Goal: Task Accomplishment & Management: Manage account settings

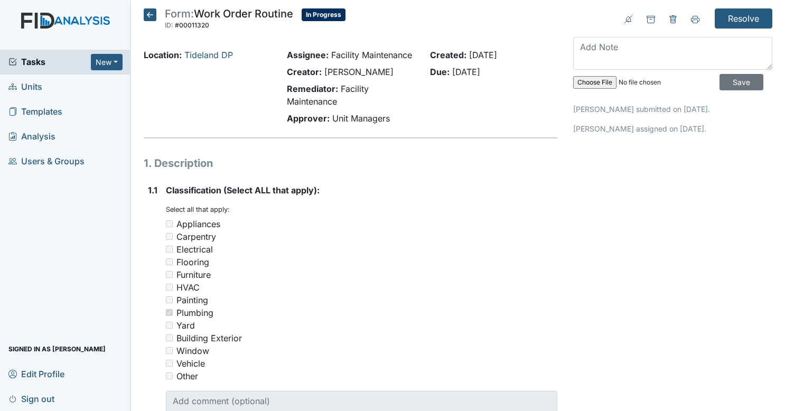
scroll to position [658, 0]
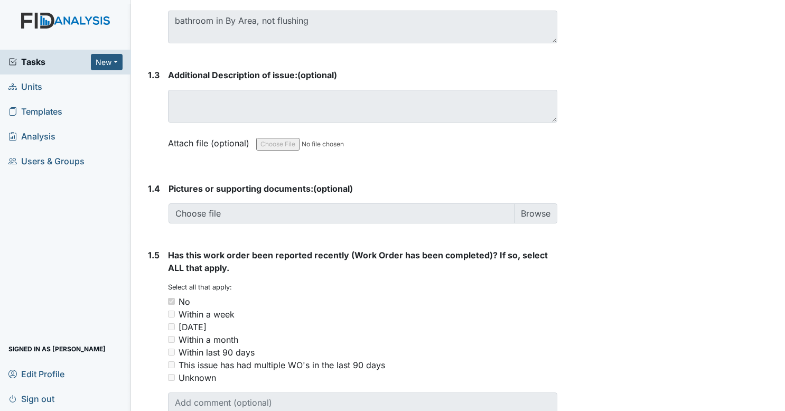
click at [64, 61] on span "Tasks" at bounding box center [49, 61] width 82 height 13
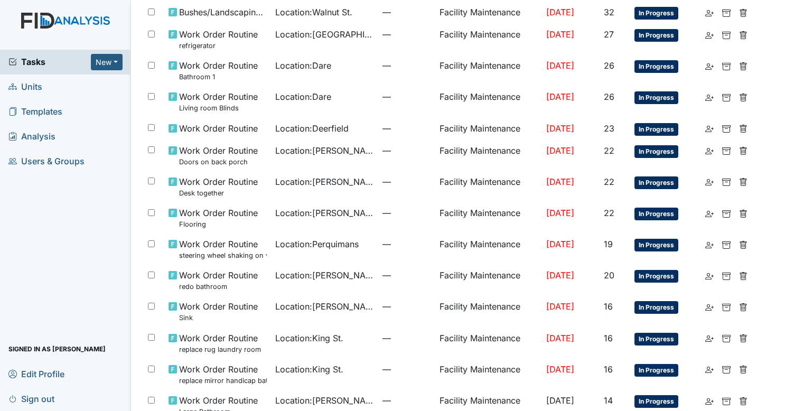
scroll to position [603, 0]
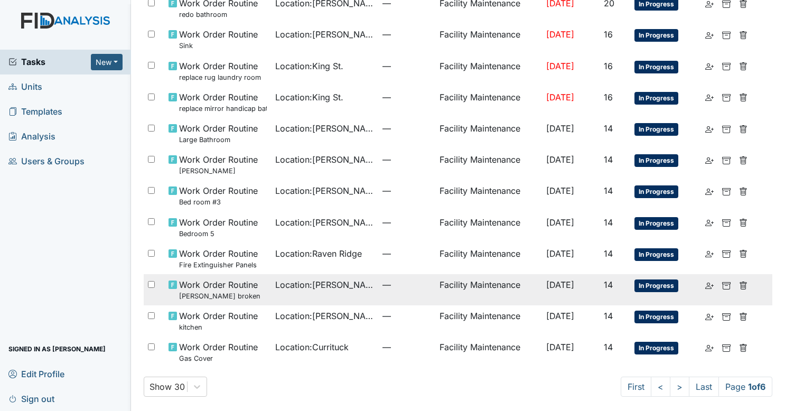
click at [340, 289] on td "Location : William St." at bounding box center [324, 289] width 107 height 31
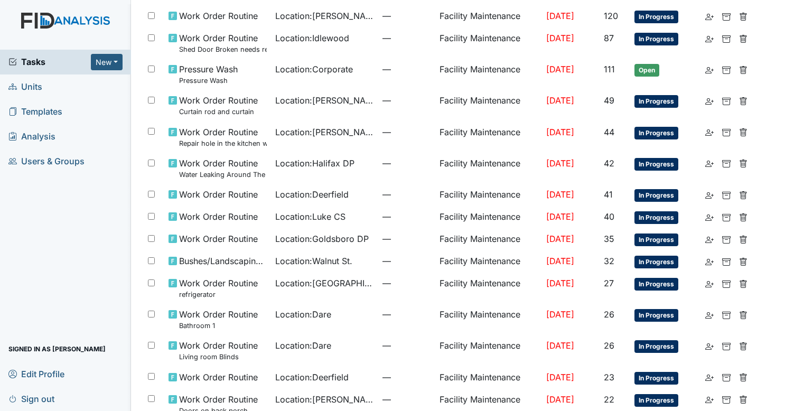
scroll to position [0, 0]
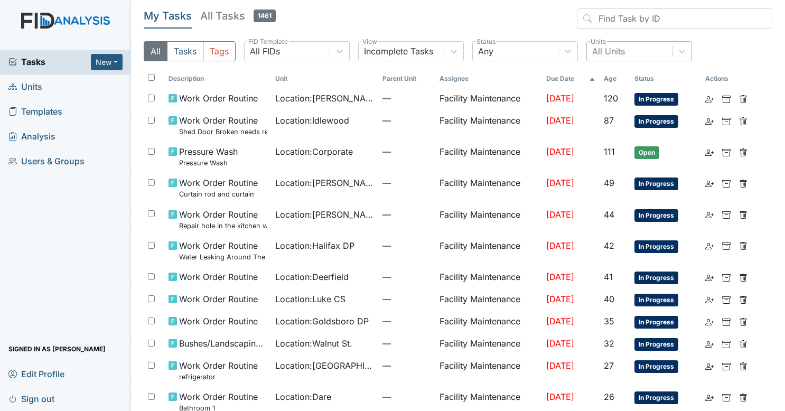
click at [635, 51] on div "All Units" at bounding box center [629, 51] width 85 height 19
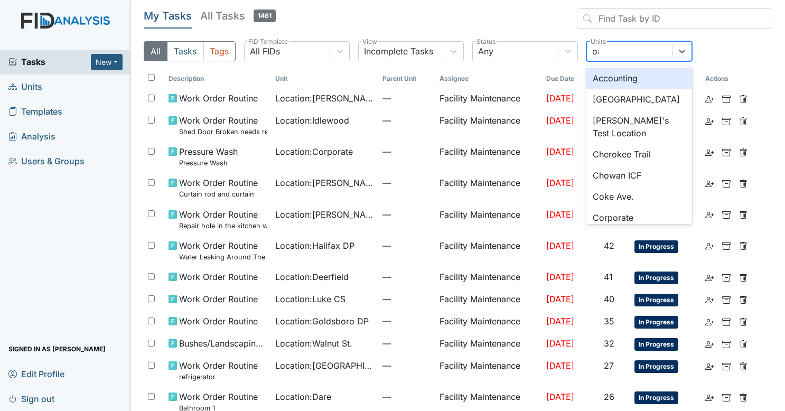
type input "oak"
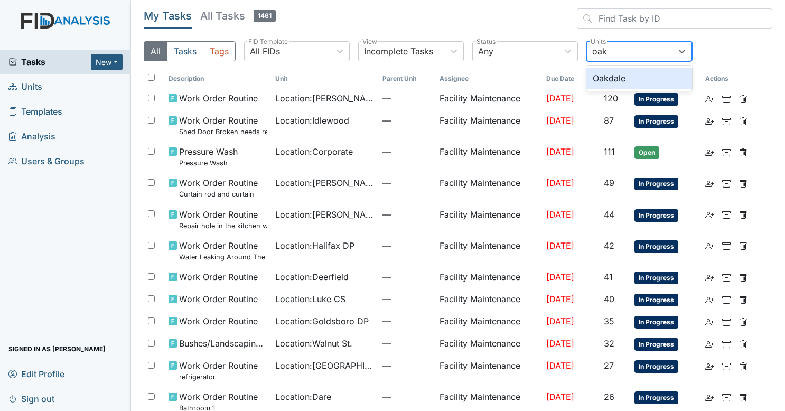
click at [629, 71] on div "Oakdale" at bounding box center [639, 78] width 106 height 21
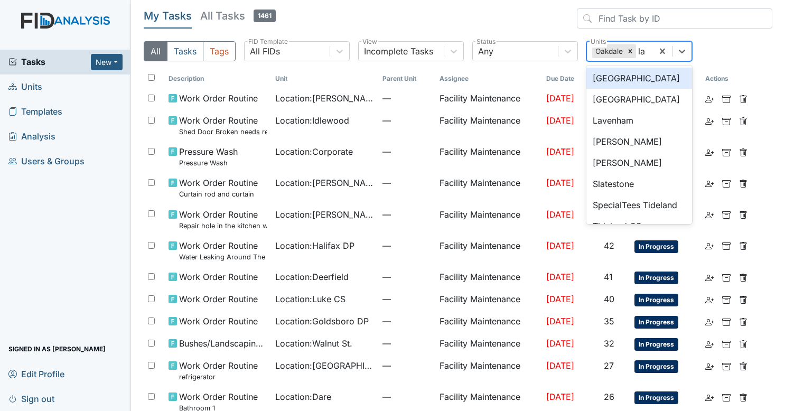
type input "lav"
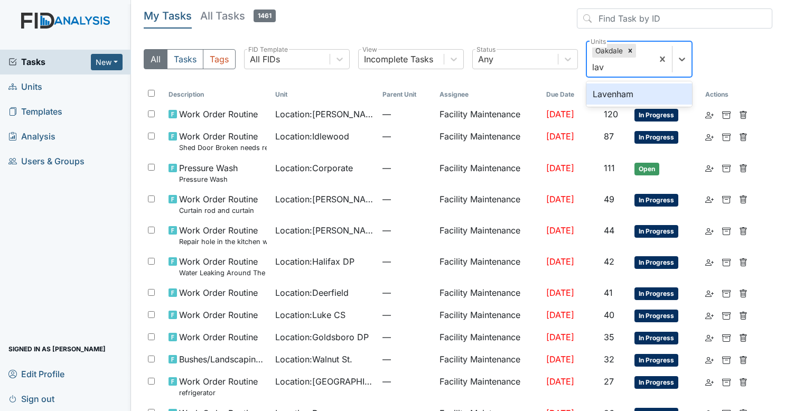
click at [622, 94] on div "Lavenham" at bounding box center [639, 93] width 106 height 21
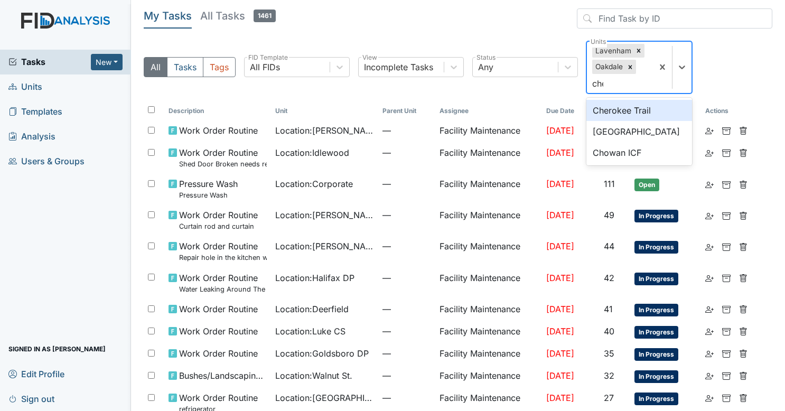
type input "cher"
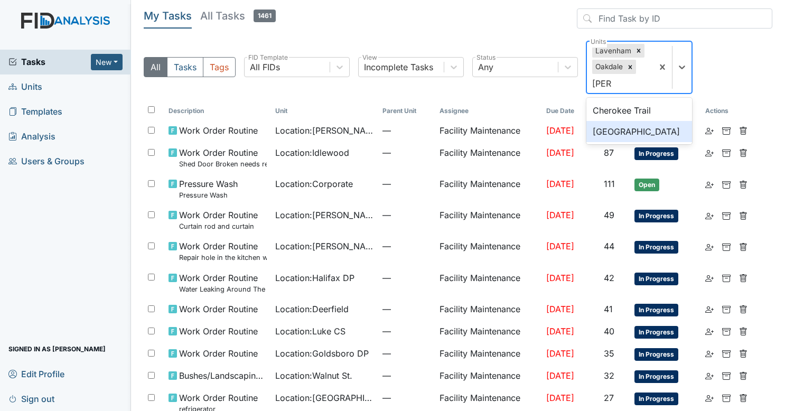
click at [628, 133] on div "Cherry Lane" at bounding box center [639, 131] width 106 height 21
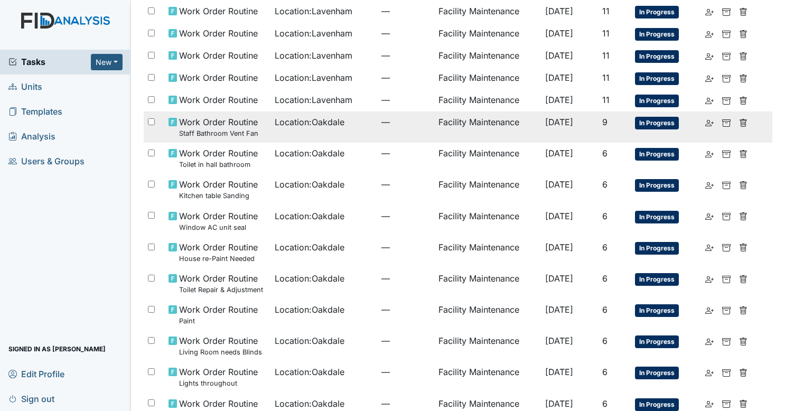
scroll to position [152, 0]
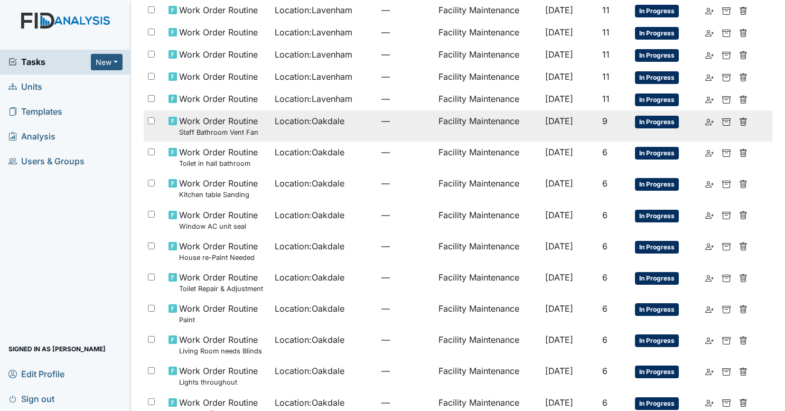
click at [377, 123] on td "—" at bounding box center [405, 125] width 57 height 31
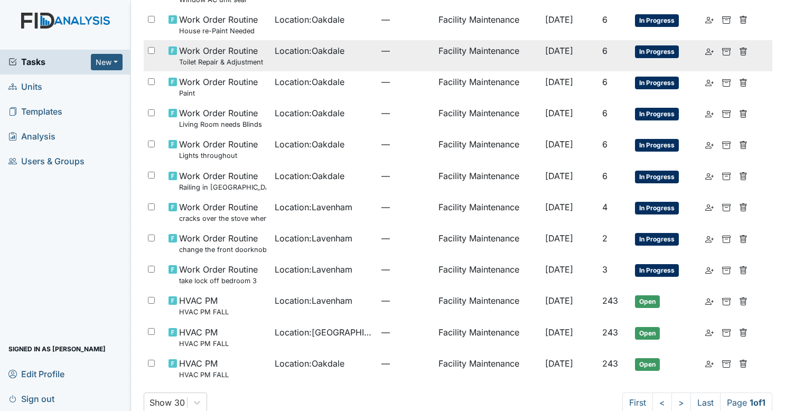
scroll to position [395, 0]
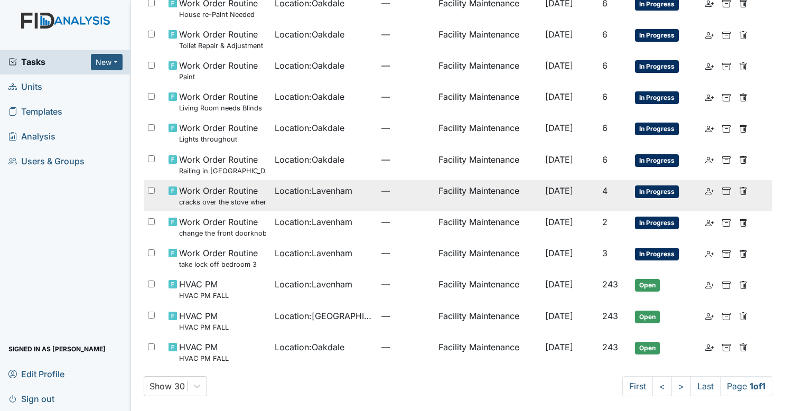
click at [362, 200] on td "Location : Lavenham" at bounding box center [323, 195] width 107 height 31
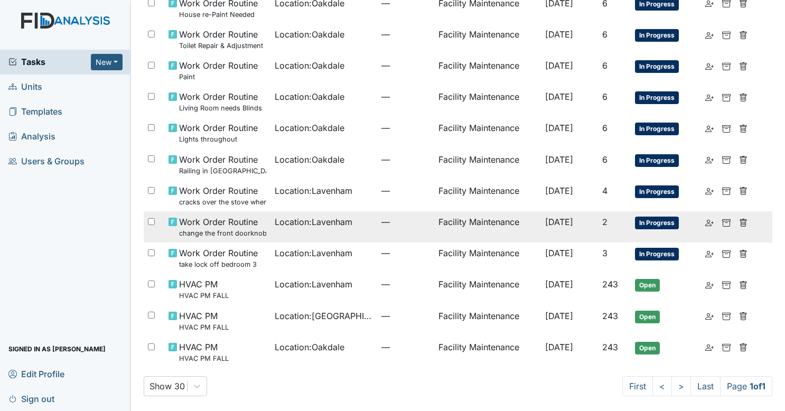
click at [332, 238] on td "Location : Lavenham" at bounding box center [323, 226] width 107 height 31
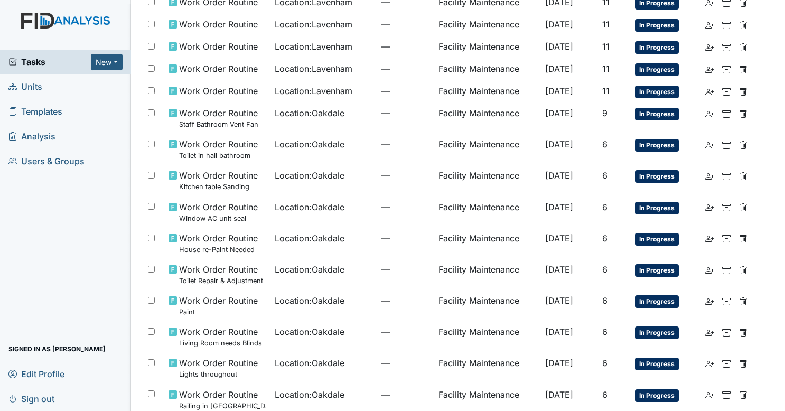
scroll to position [165, 0]
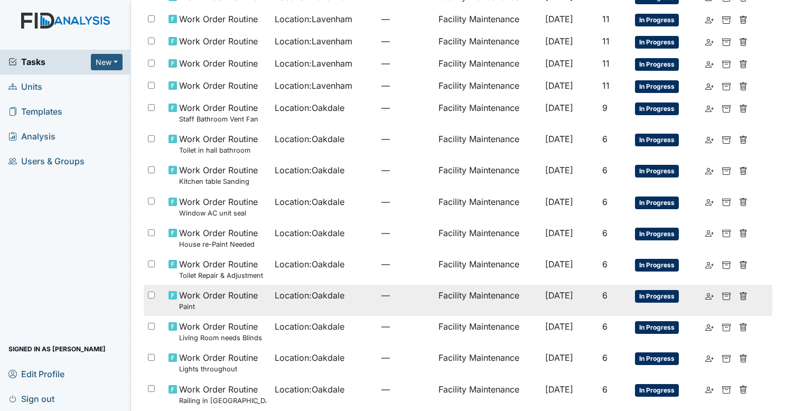
click at [277, 299] on td "Location : Oakdale" at bounding box center [323, 300] width 107 height 31
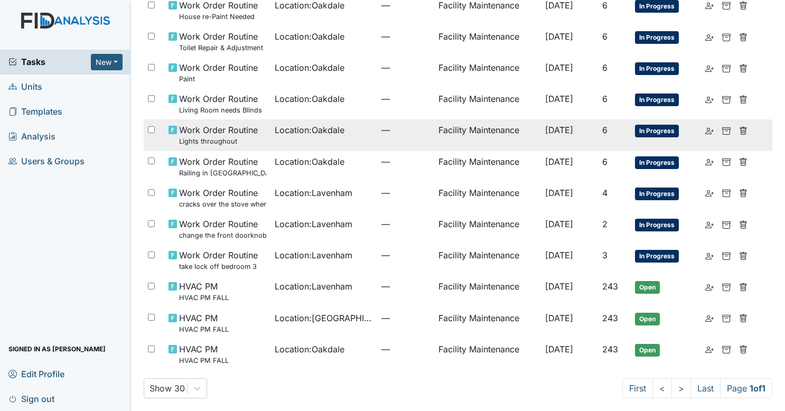
scroll to position [0, 0]
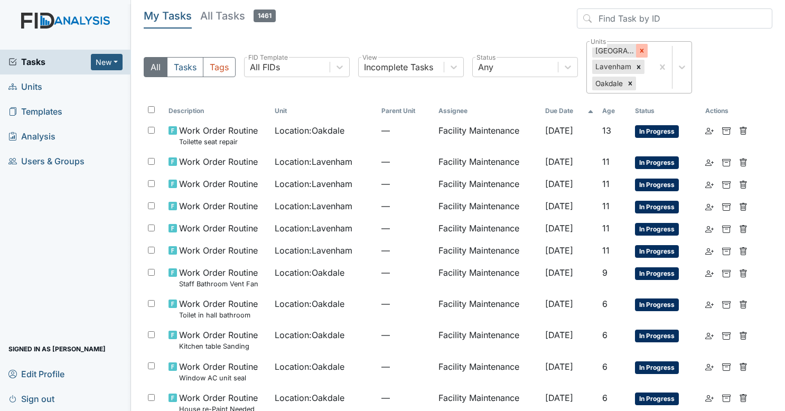
click at [636, 51] on div at bounding box center [642, 51] width 12 height 14
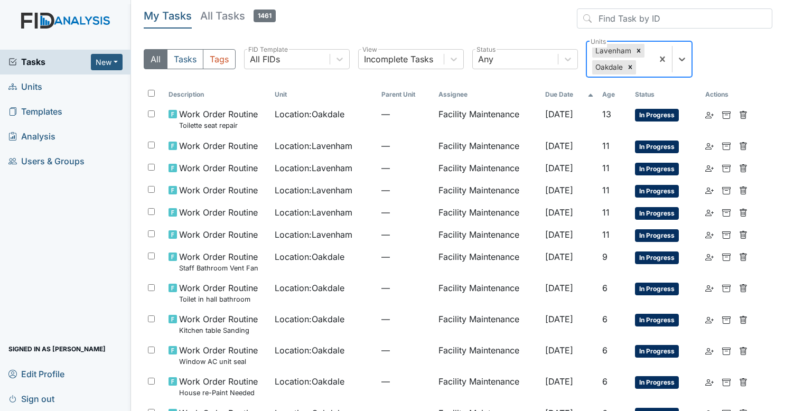
click at [636, 51] on icon at bounding box center [638, 51] width 4 height 4
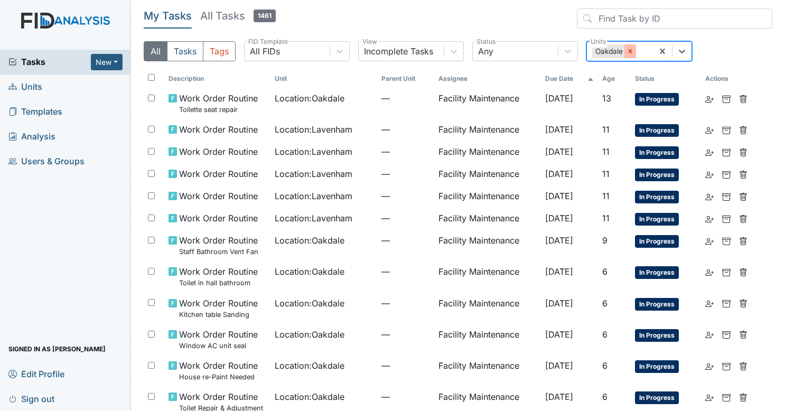
click at [631, 51] on icon at bounding box center [629, 51] width 7 height 7
type input "oakd"
click at [617, 70] on div "Oakdale" at bounding box center [639, 78] width 106 height 21
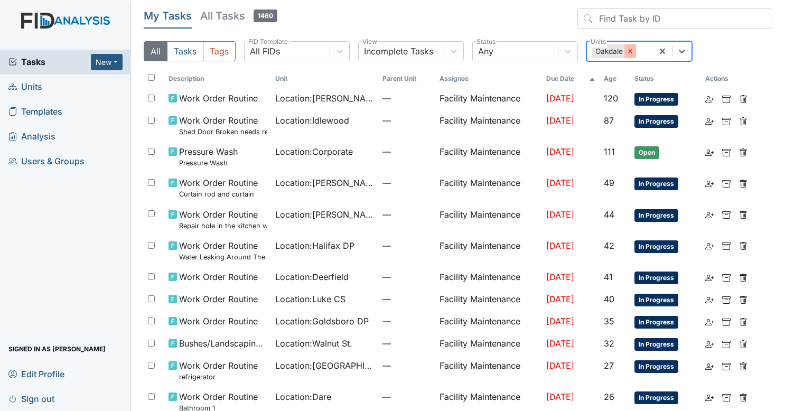
click at [633, 50] on icon at bounding box center [629, 51] width 7 height 7
type input "oakd"
click at [618, 78] on div "Oakdale" at bounding box center [639, 78] width 106 height 21
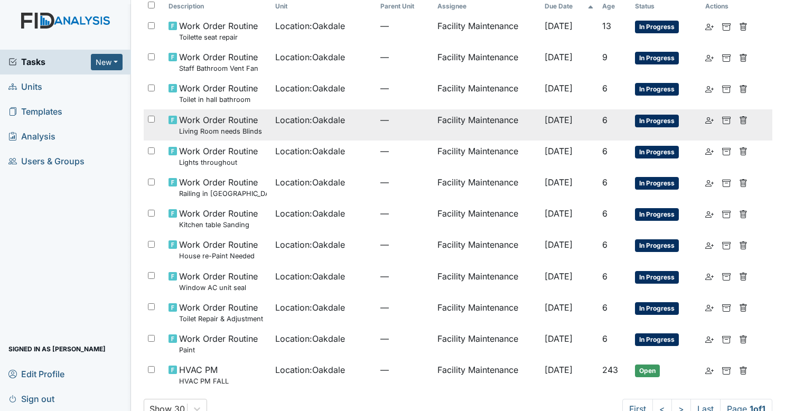
scroll to position [73, 0]
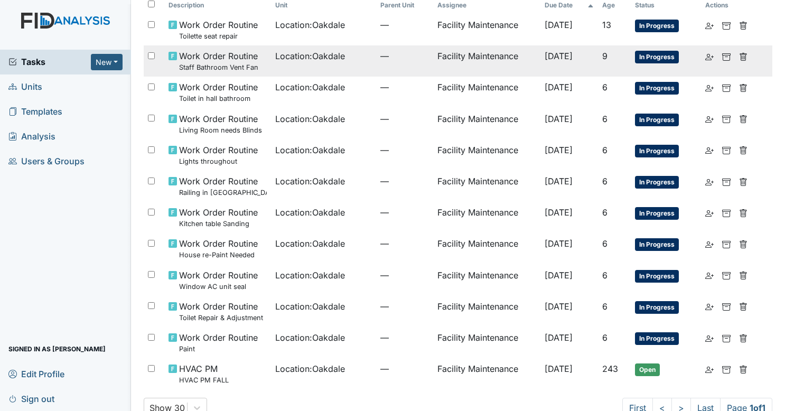
click at [376, 64] on td "—" at bounding box center [404, 60] width 57 height 31
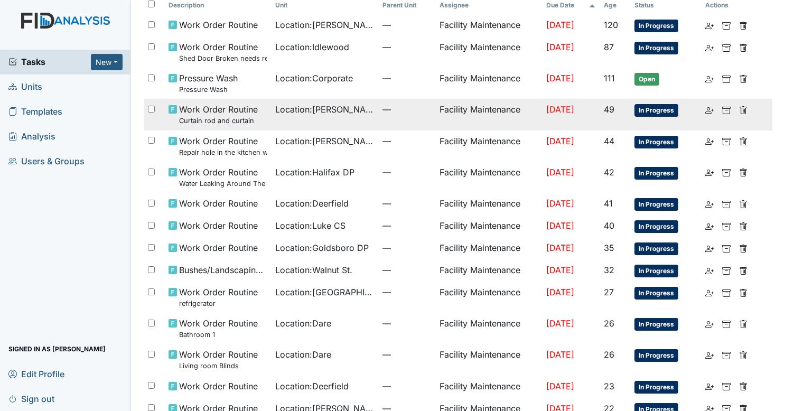
scroll to position [0, 0]
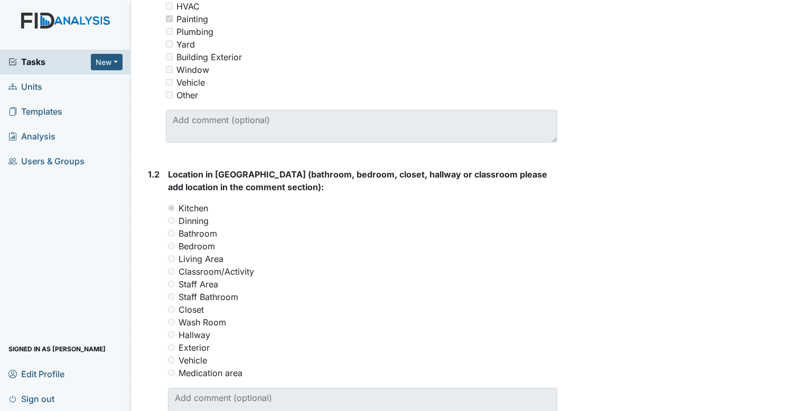
scroll to position [490, 0]
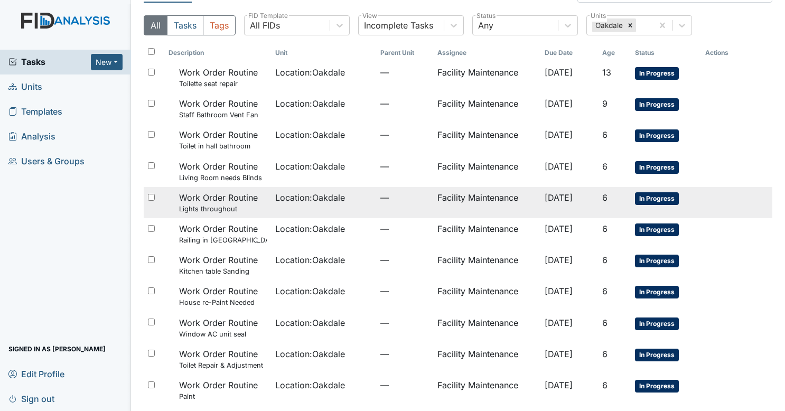
scroll to position [29, 0]
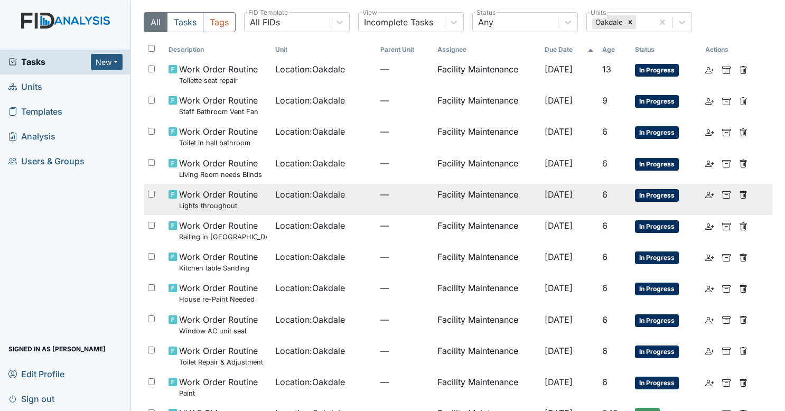
click at [355, 205] on td "Location : Oakdale" at bounding box center [324, 199] width 106 height 31
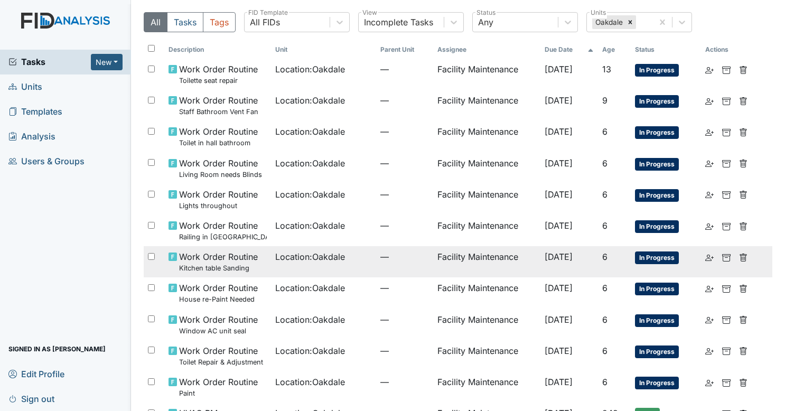
click at [333, 255] on span "Location : Oakdale" at bounding box center [310, 256] width 70 height 13
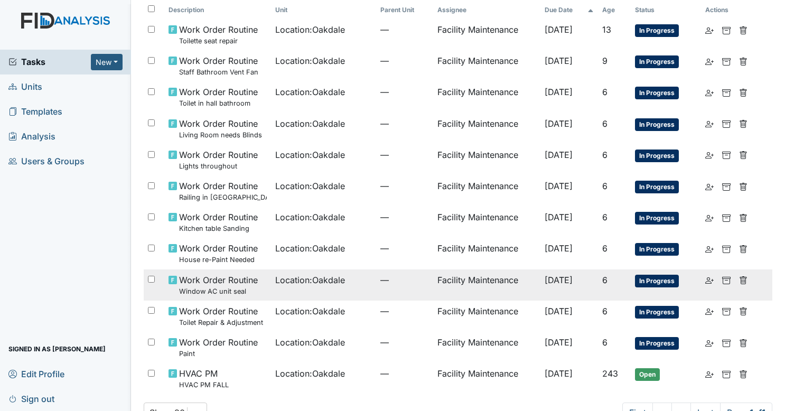
scroll to position [72, 0]
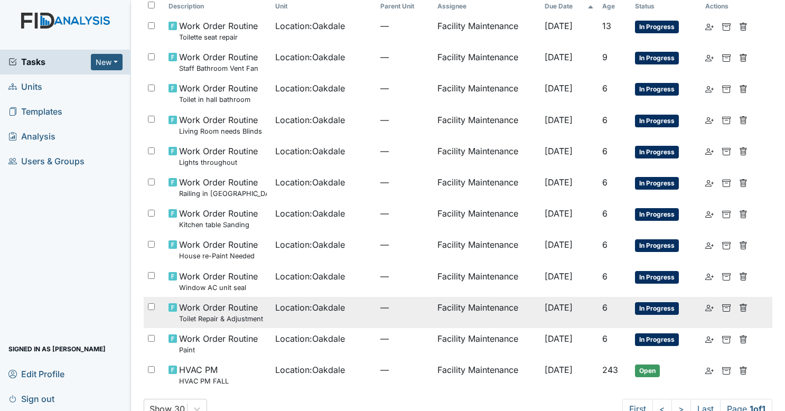
click at [376, 313] on td "—" at bounding box center [404, 312] width 57 height 31
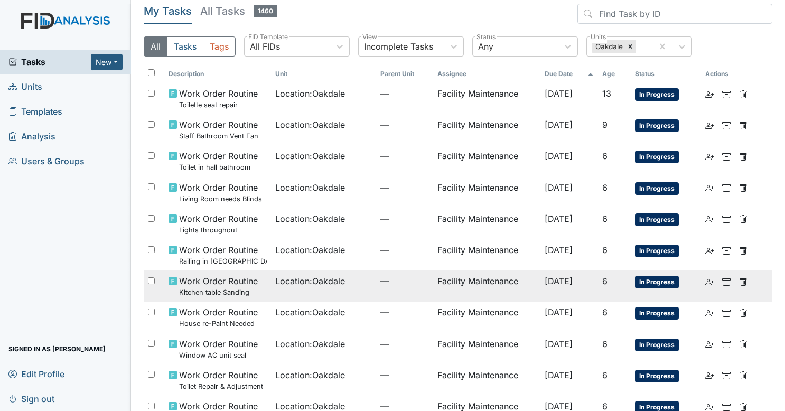
scroll to position [3, 0]
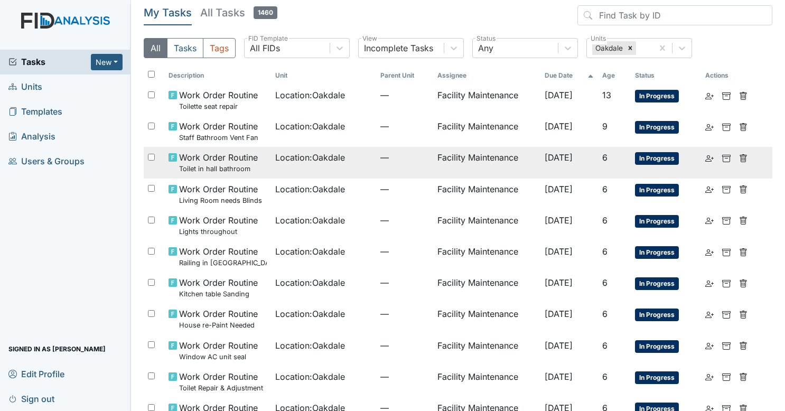
click at [362, 168] on td "Location : Oakdale" at bounding box center [324, 162] width 106 height 31
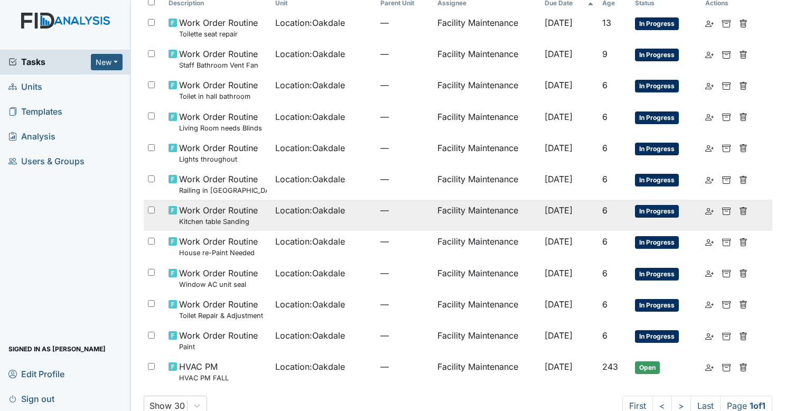
scroll to position [81, 0]
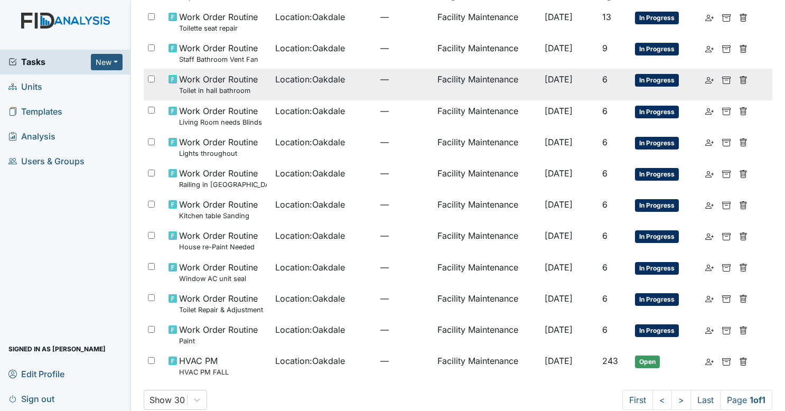
click at [364, 90] on td "Location : Oakdale" at bounding box center [324, 84] width 106 height 31
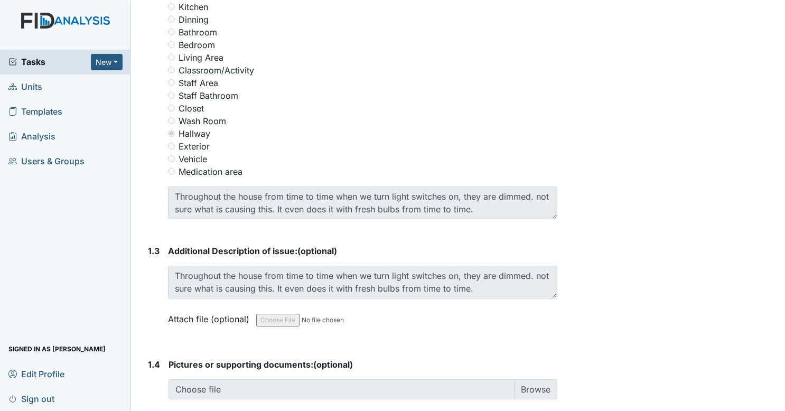
scroll to position [503, 0]
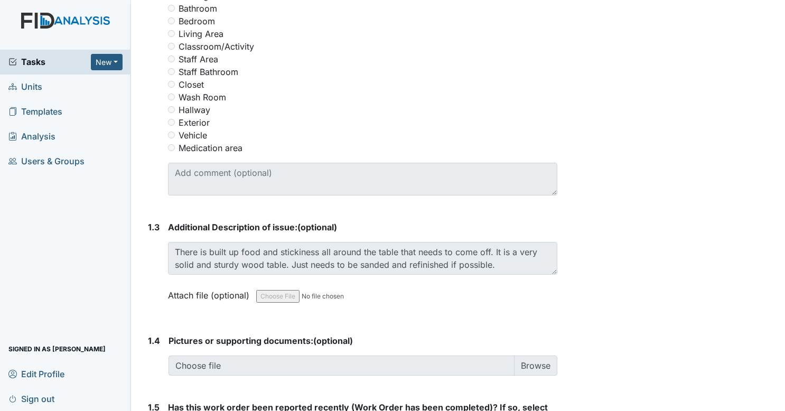
scroll to position [528, 0]
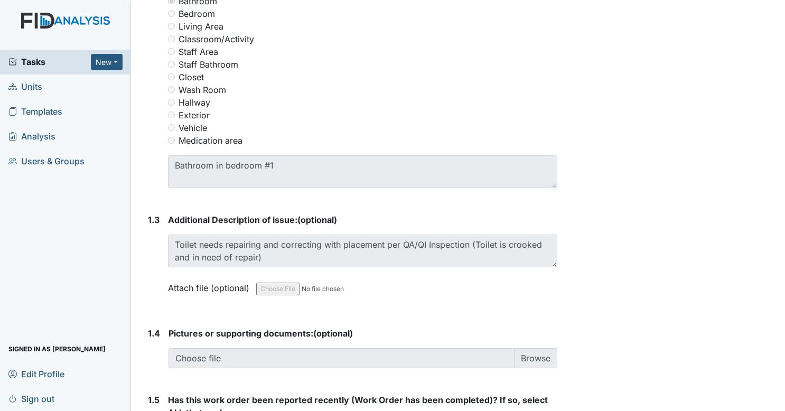
scroll to position [535, 0]
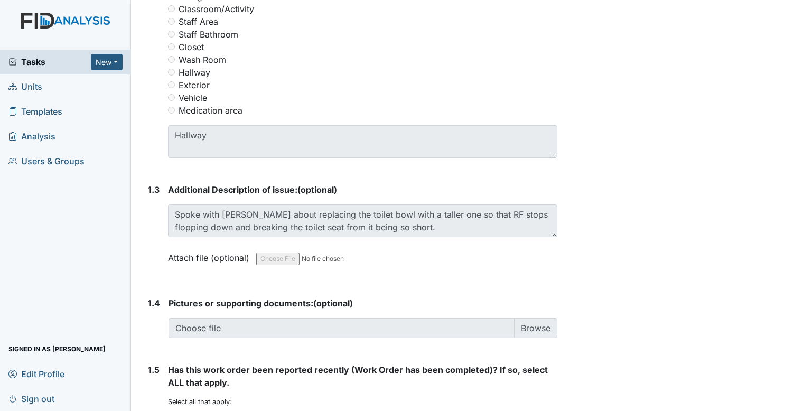
scroll to position [564, 0]
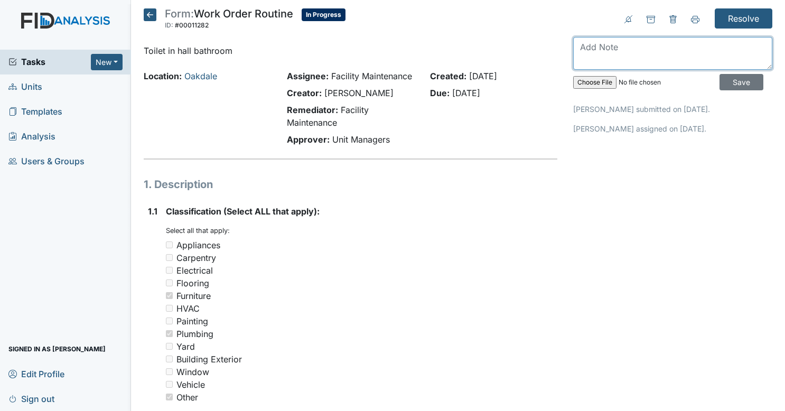
click at [642, 49] on textarea at bounding box center [672, 53] width 199 height 33
type textarea "will bring new seat next visit"
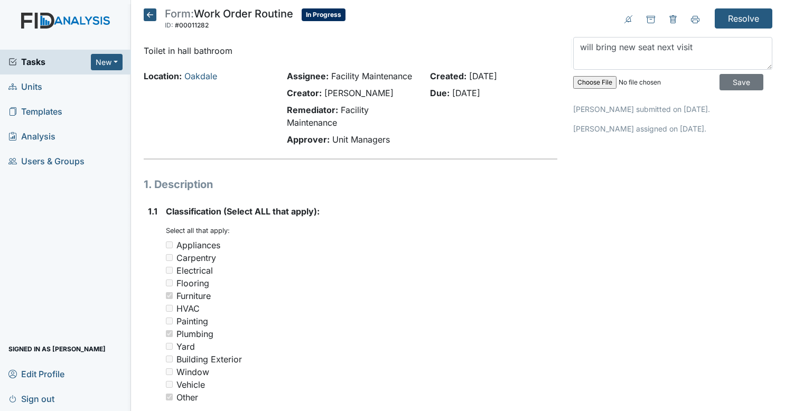
click at [741, 91] on div "will bring new seat next visit Save" at bounding box center [672, 66] width 199 height 58
click at [741, 87] on input "Save" at bounding box center [741, 82] width 44 height 16
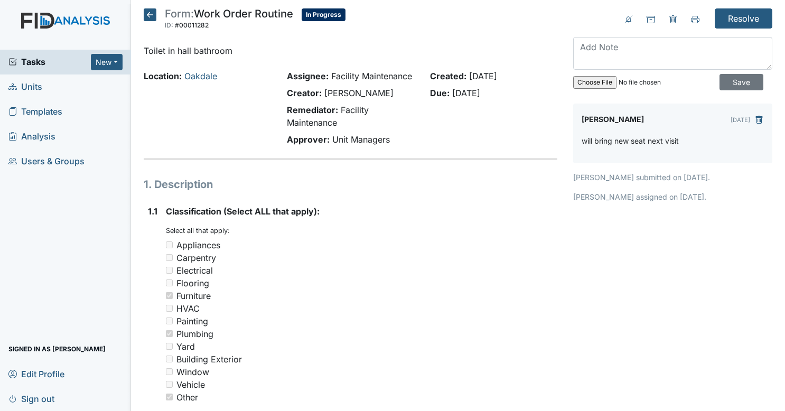
click at [146, 16] on icon at bounding box center [150, 14] width 13 height 13
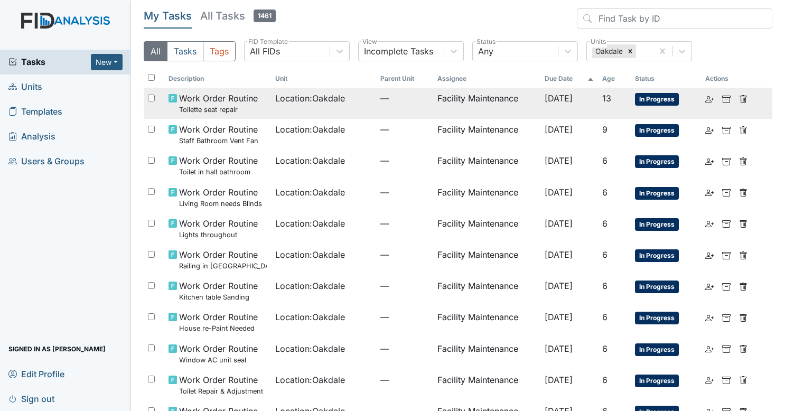
click at [330, 106] on td "Location : [GEOGRAPHIC_DATA]" at bounding box center [324, 103] width 106 height 31
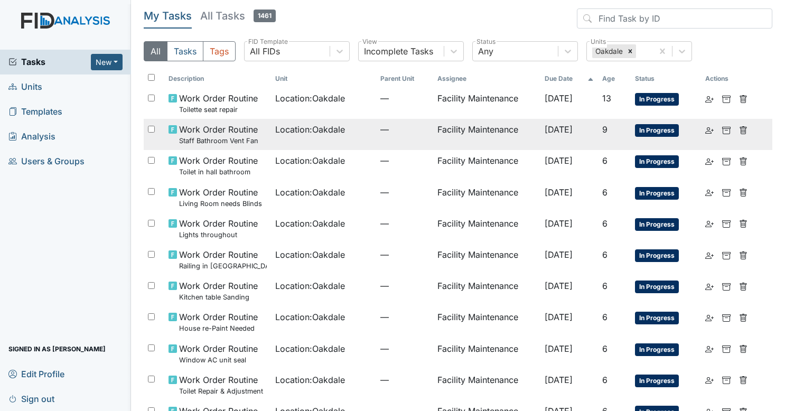
click at [308, 135] on span "Location : Oakdale" at bounding box center [310, 129] width 70 height 13
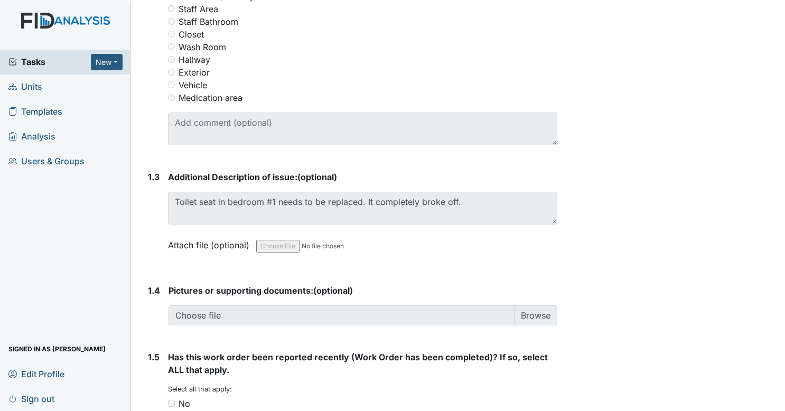
scroll to position [578, 0]
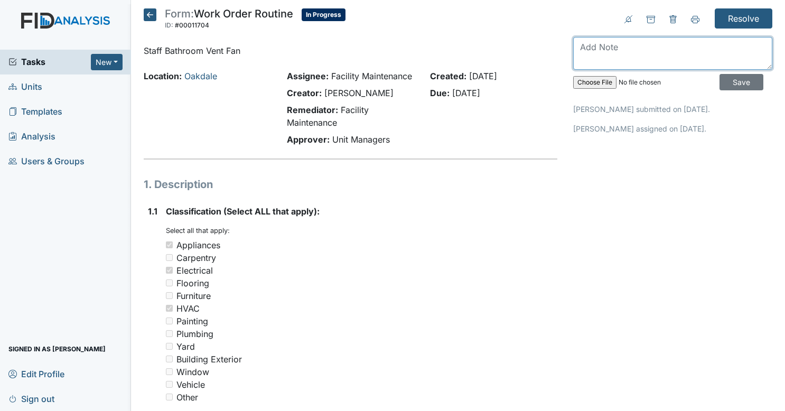
click at [623, 52] on textarea at bounding box center [672, 53] width 199 height 33
type textarea "a"
type textarea "the current vent is removable. just pull it down and push it back up when finis…"
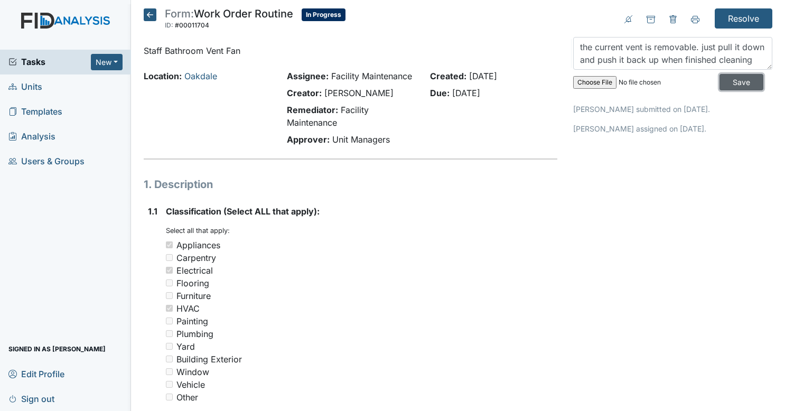
click at [734, 84] on input "Save" at bounding box center [741, 82] width 44 height 16
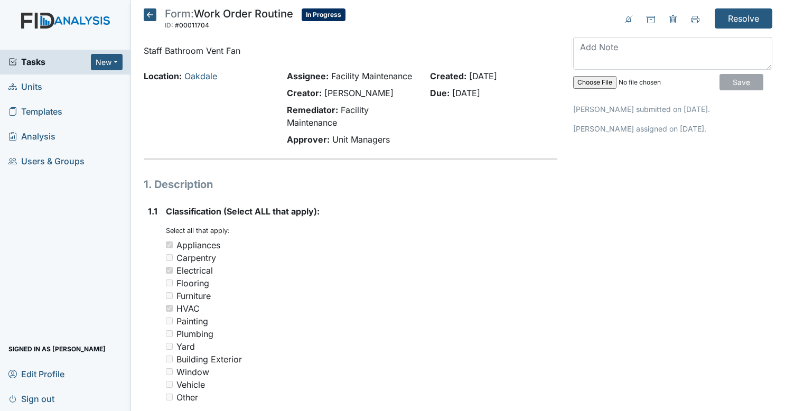
scroll to position [0, 0]
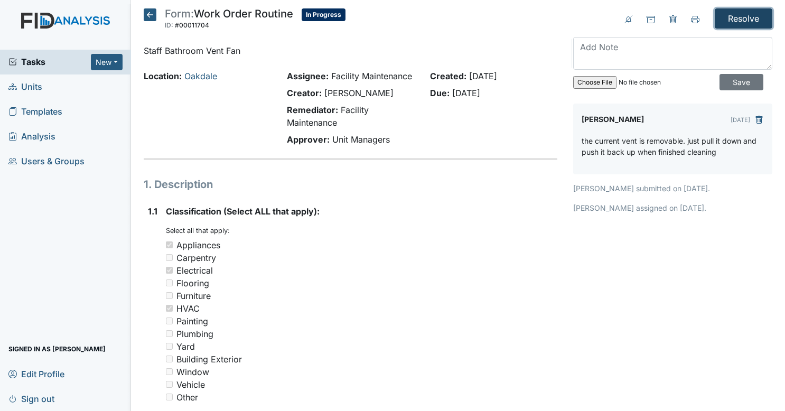
click at [737, 17] on input "Resolve" at bounding box center [744, 18] width 58 height 20
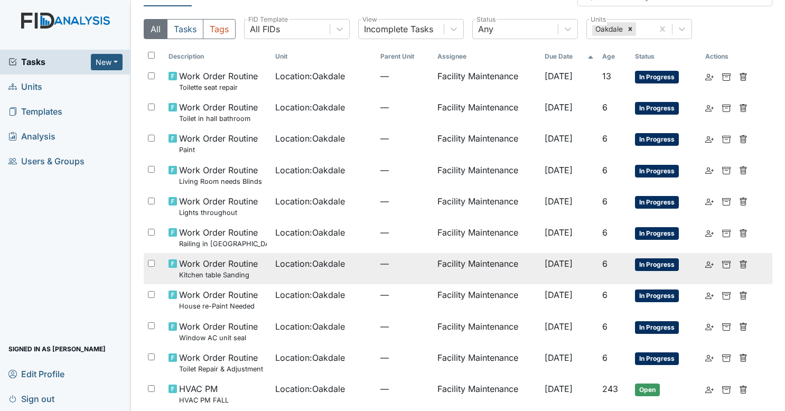
scroll to position [81, 0]
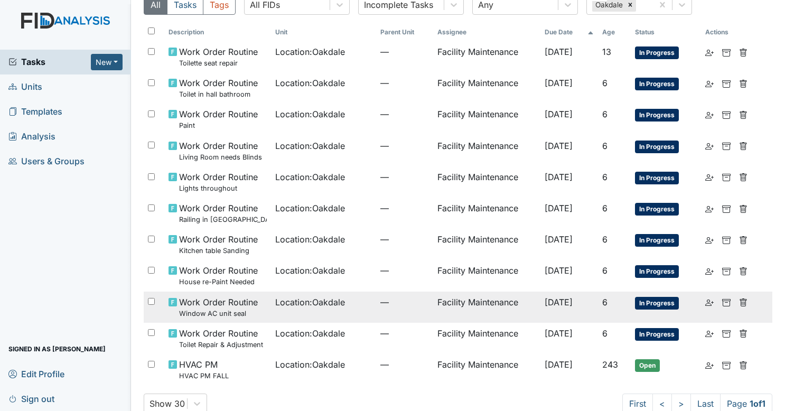
click at [303, 318] on td "Location : [GEOGRAPHIC_DATA]" at bounding box center [324, 307] width 106 height 31
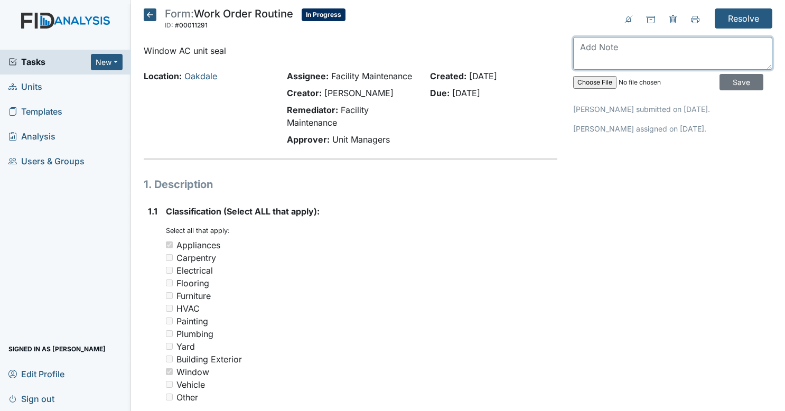
click at [608, 52] on textarea at bounding box center [672, 53] width 199 height 33
type textarea "n"
type textarea "removed unit no longer needed"
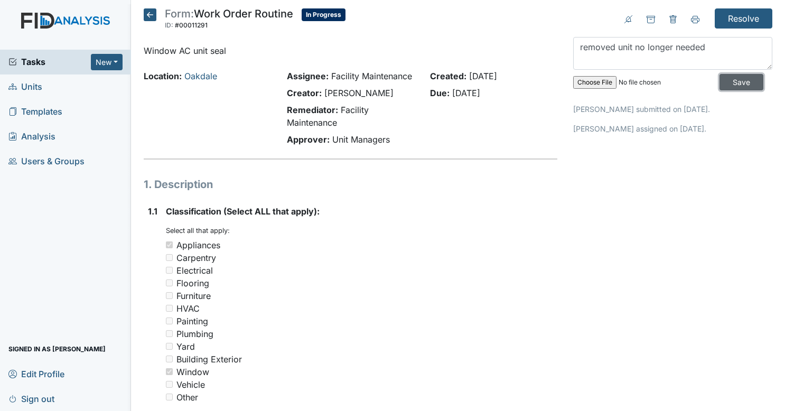
click at [726, 81] on input "Save" at bounding box center [741, 82] width 44 height 16
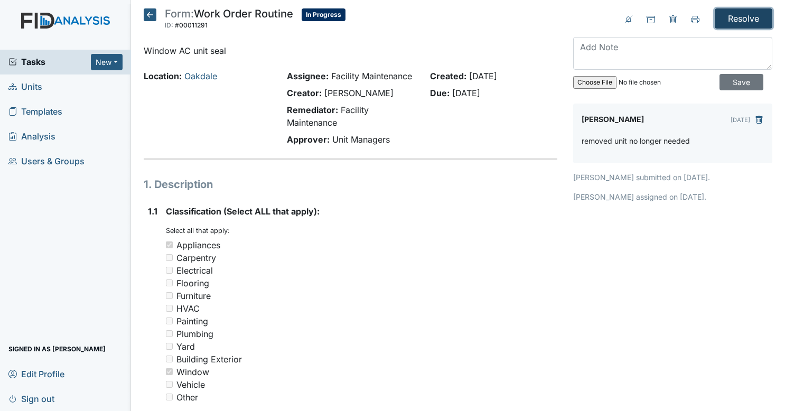
click at [731, 11] on input "Resolve" at bounding box center [744, 18] width 58 height 20
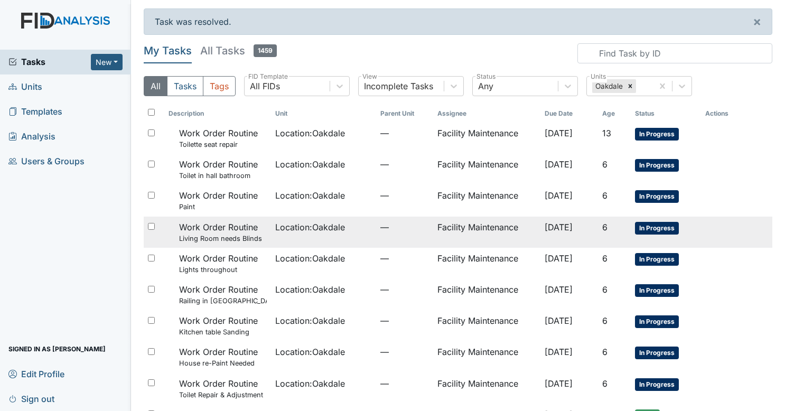
scroll to position [59, 0]
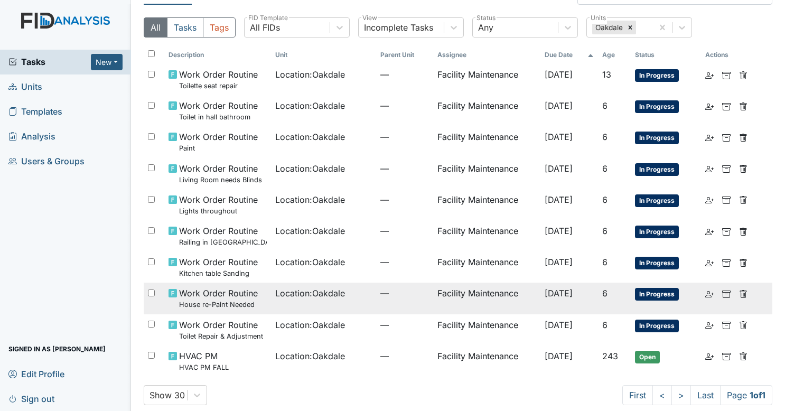
click at [345, 300] on td "Location : Oakdale" at bounding box center [324, 298] width 106 height 31
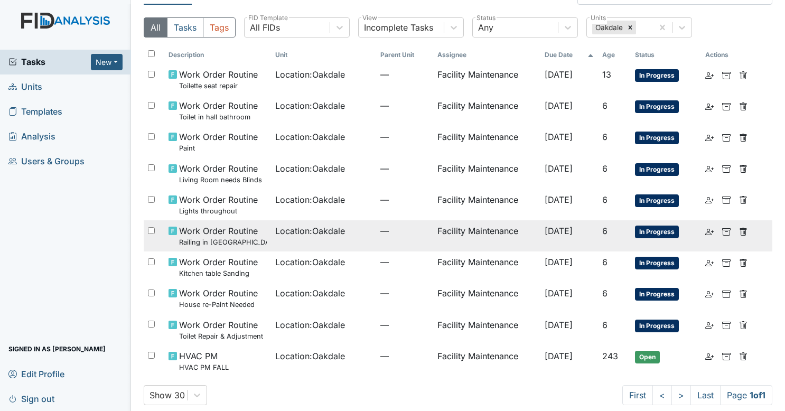
click at [350, 240] on td "Location : Oakdale" at bounding box center [324, 235] width 106 height 31
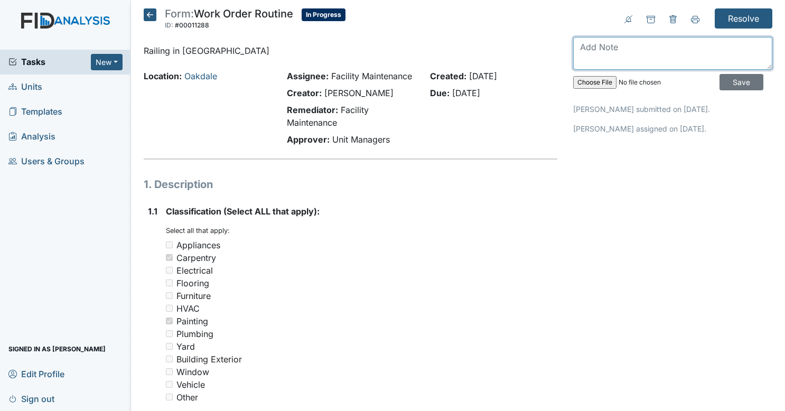
click at [656, 61] on textarea at bounding box center [672, 53] width 199 height 33
type textarea "rails tightened"
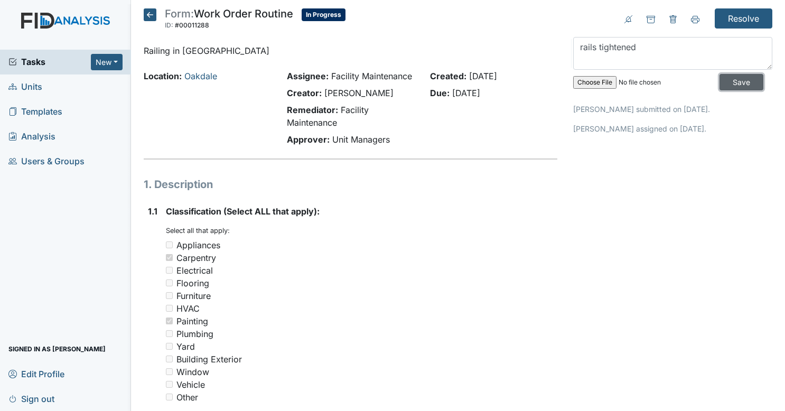
click at [744, 74] on input "Save" at bounding box center [741, 82] width 44 height 16
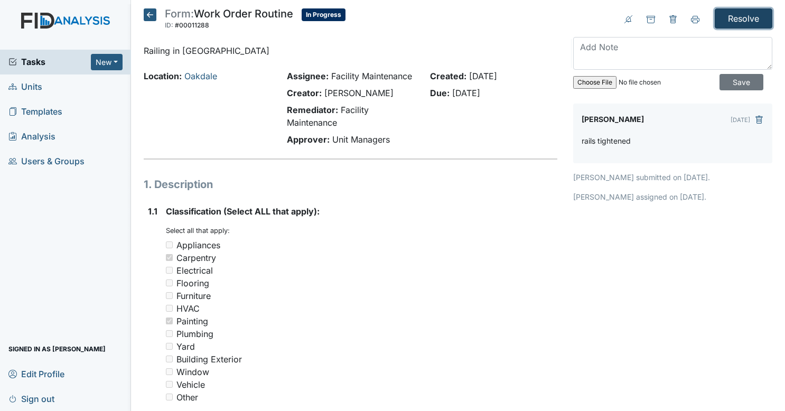
click at [739, 23] on input "Resolve" at bounding box center [744, 18] width 58 height 20
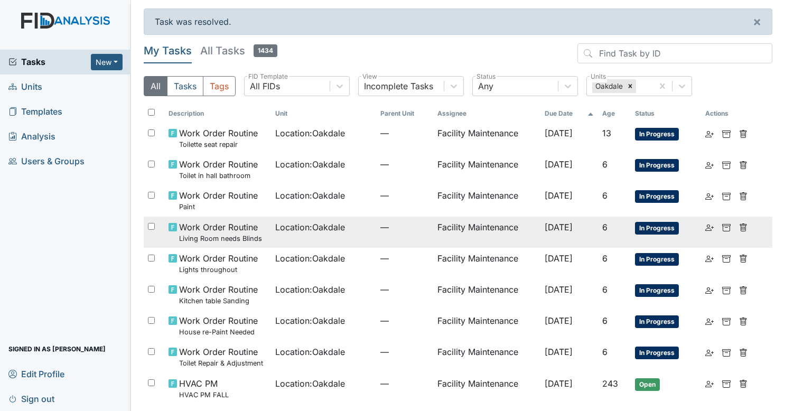
click at [335, 234] on td "Location : Oakdale" at bounding box center [324, 232] width 106 height 31
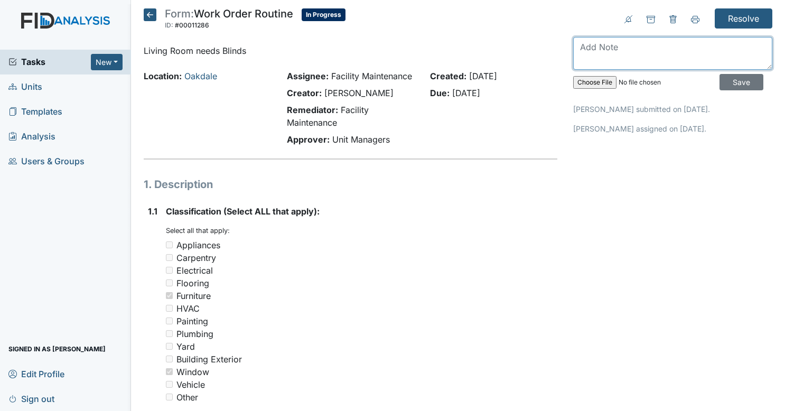
click at [603, 57] on textarea at bounding box center [672, 53] width 199 height 33
type textarea "d"
click at [149, 16] on icon at bounding box center [150, 14] width 13 height 13
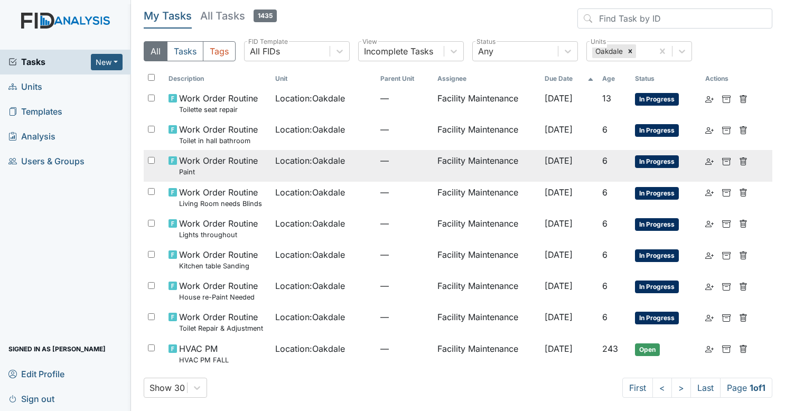
click at [346, 177] on td "Location : [GEOGRAPHIC_DATA]" at bounding box center [324, 165] width 106 height 31
click at [311, 165] on span "Location : Oakdale" at bounding box center [310, 160] width 70 height 13
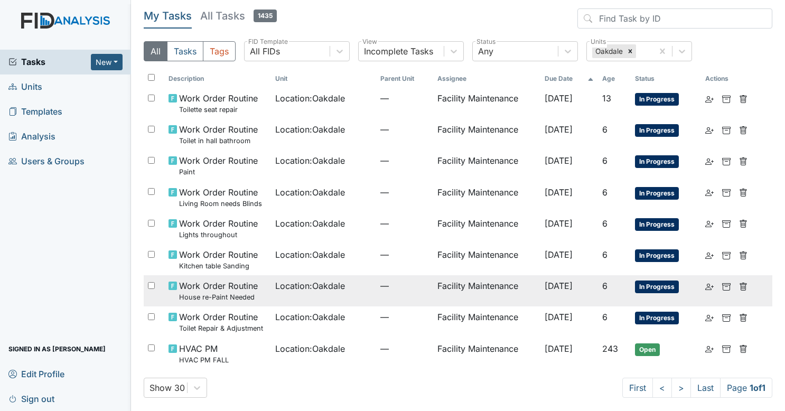
click at [271, 293] on td "Location : Oakdale" at bounding box center [324, 290] width 106 height 31
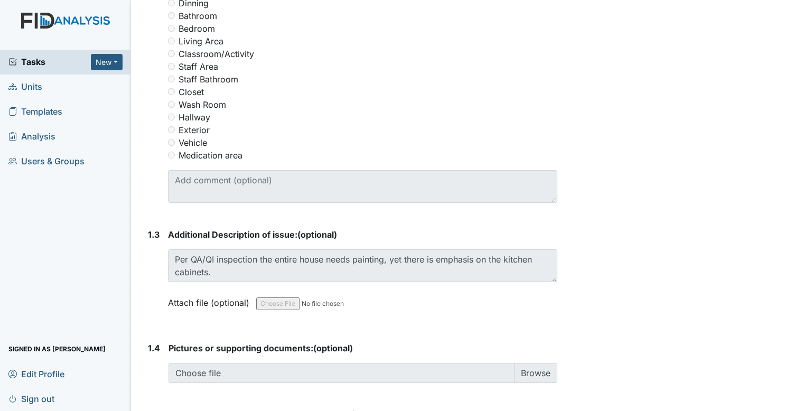
scroll to position [532, 0]
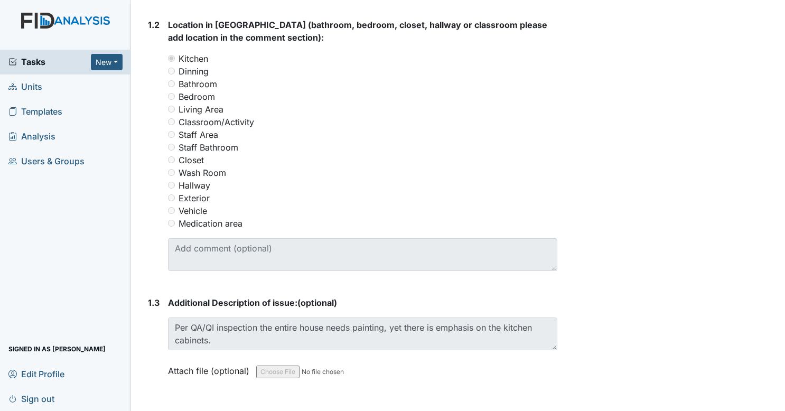
scroll to position [456, 0]
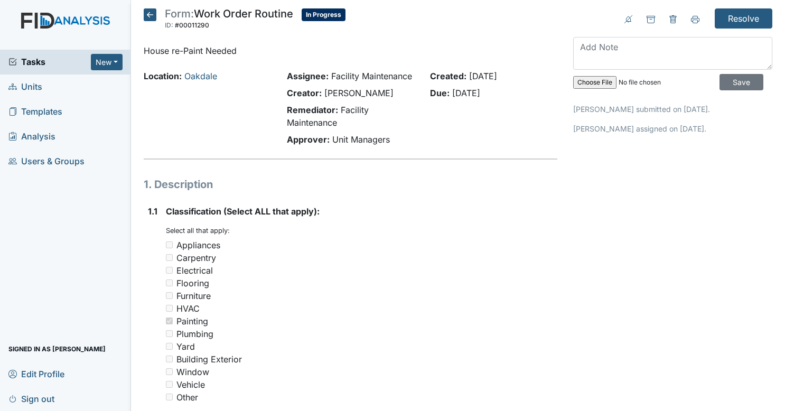
click at [154, 17] on icon at bounding box center [150, 14] width 13 height 13
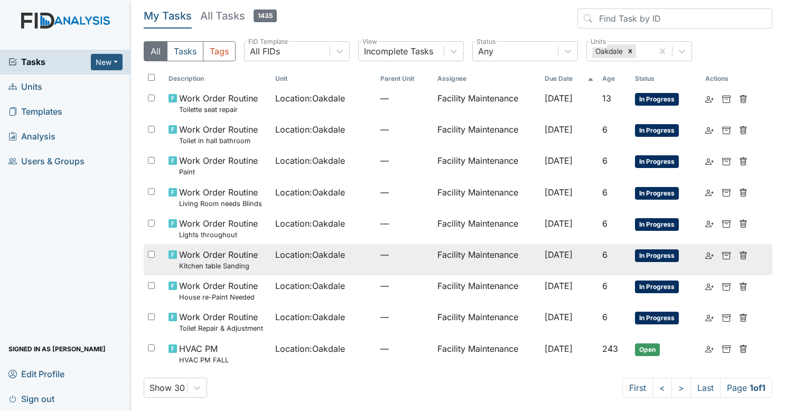
click at [311, 261] on td "Location : Oakdale" at bounding box center [324, 259] width 106 height 31
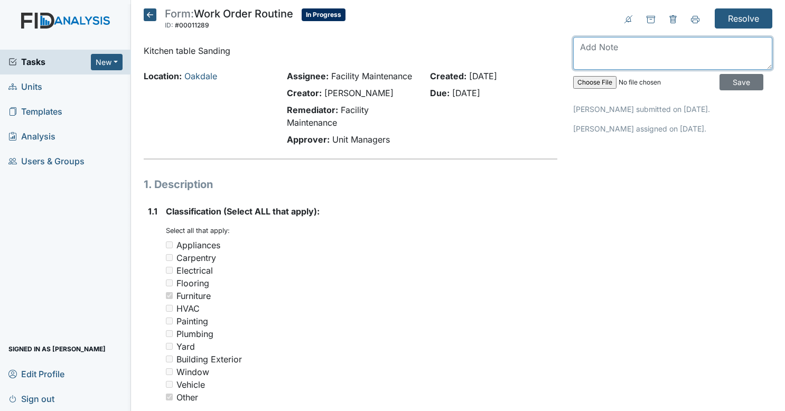
click at [607, 56] on textarea at bounding box center [672, 53] width 199 height 33
type textarea "table is in fine shape"
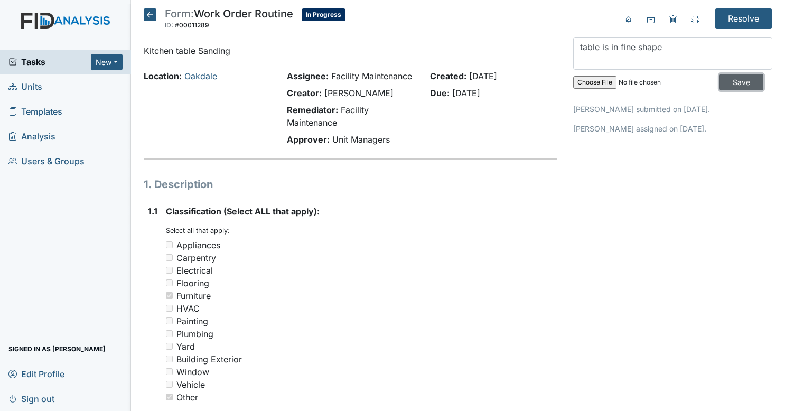
click at [719, 78] on input "Save" at bounding box center [741, 82] width 44 height 16
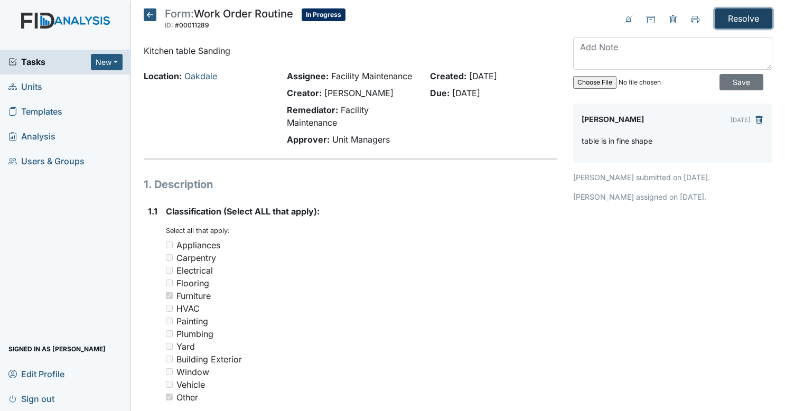
click at [755, 10] on input "Resolve" at bounding box center [744, 18] width 58 height 20
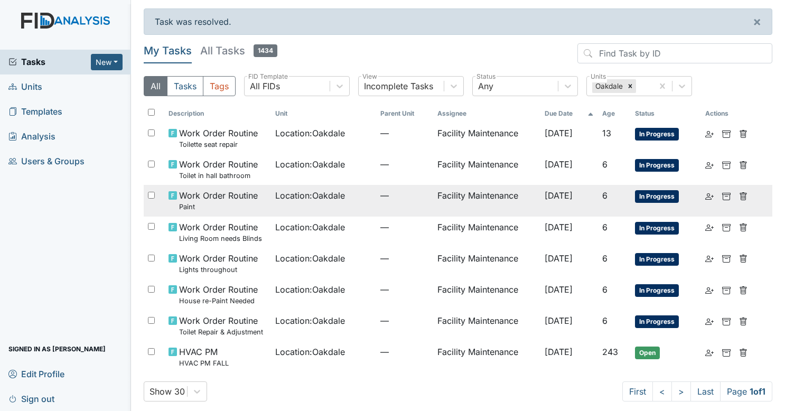
click at [307, 194] on span "Location : [GEOGRAPHIC_DATA]" at bounding box center [310, 195] width 70 height 13
click at [319, 206] on td "Location : [GEOGRAPHIC_DATA]" at bounding box center [324, 200] width 106 height 31
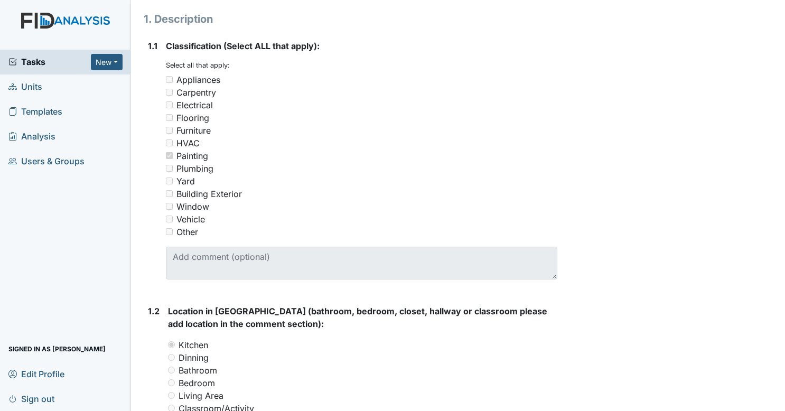
scroll to position [164, 0]
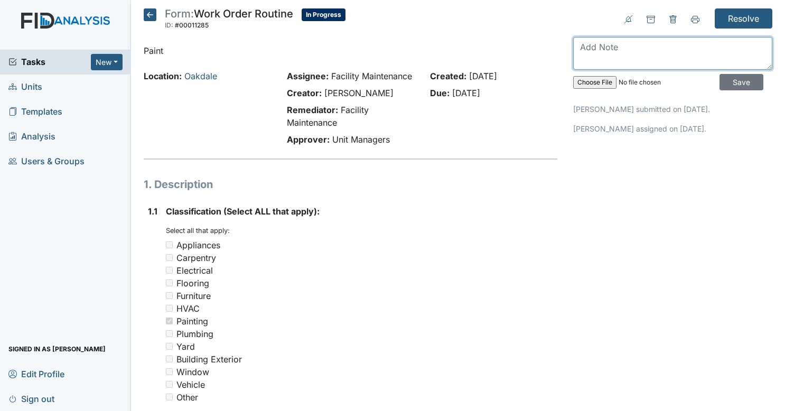
click at [596, 57] on textarea at bounding box center [672, 53] width 199 height 33
type textarea "closing this out because there is another painting work order"
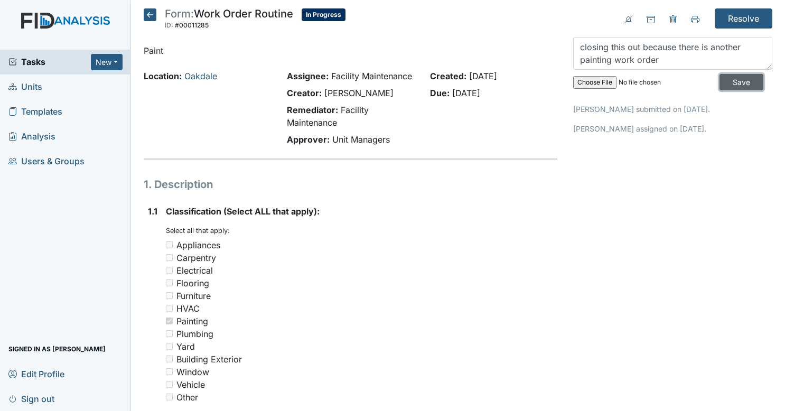
click at [736, 86] on input "Save" at bounding box center [741, 82] width 44 height 16
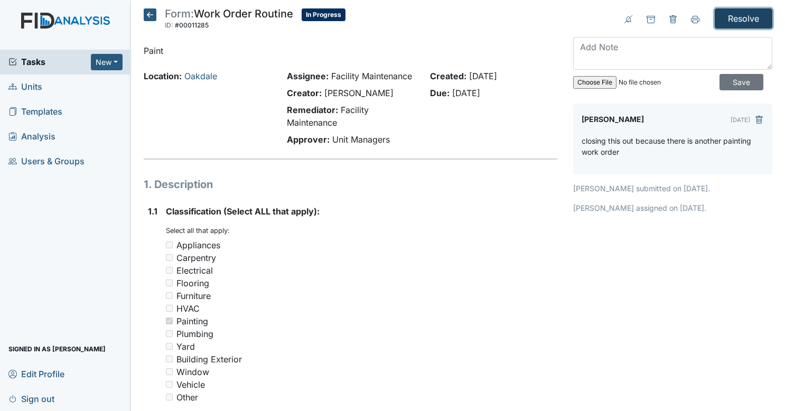
click at [747, 25] on input "Resolve" at bounding box center [744, 18] width 58 height 20
